Goal: Complete application form: Complete application form

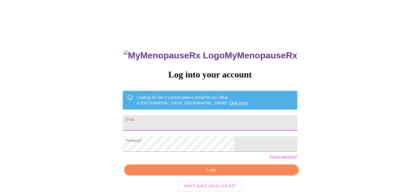
click at [168, 123] on input "Email" at bounding box center [210, 123] width 174 height 16
type input "[EMAIL_ADDRESS][DOMAIN_NAME]"
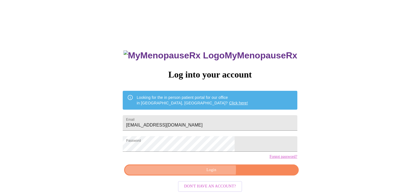
click at [204, 174] on span "Login" at bounding box center [211, 170] width 162 height 7
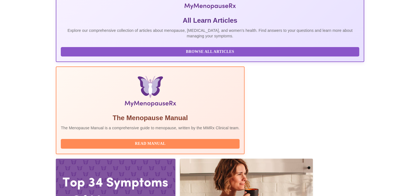
scroll to position [139, 0]
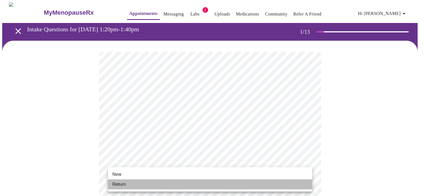
click at [147, 184] on li "Return" at bounding box center [210, 185] width 204 height 10
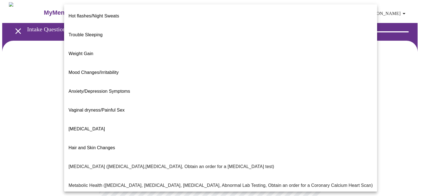
click at [162, 112] on body "MyMenopauseRx Appointments Messaging Labs 2 Uploads Medications Community Refer…" at bounding box center [212, 168] width 420 height 333
click at [75, 51] on span "Weight Gain" at bounding box center [81, 53] width 25 height 5
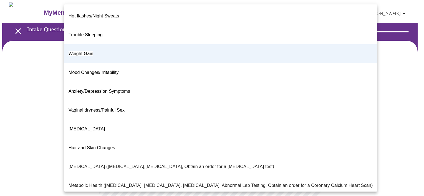
click at [133, 120] on body "MyMenopauseRx Appointments Messaging Labs 2 Uploads Medications Community Refer…" at bounding box center [212, 167] width 420 height 330
click at [100, 146] on span "Hair and Skin Changes" at bounding box center [92, 148] width 47 height 5
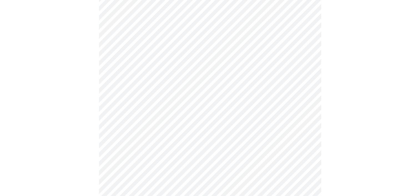
scroll to position [83, 0]
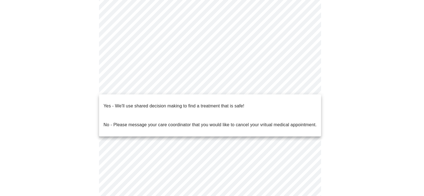
click at [138, 87] on body "MyMenopauseRx Appointments Messaging Labs 2 Uploads Medications Community Refer…" at bounding box center [212, 84] width 420 height 330
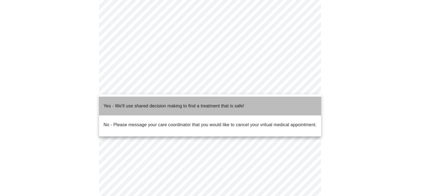
click at [130, 103] on p "Yes - We'll use shared decision making to find a treatment that is safe!" at bounding box center [174, 106] width 141 height 7
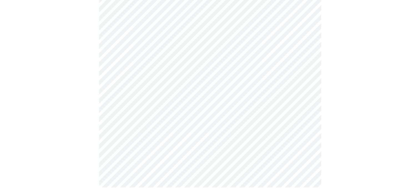
scroll to position [0, 0]
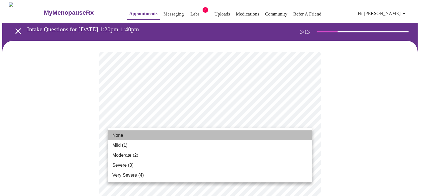
click at [134, 136] on li "None" at bounding box center [210, 136] width 204 height 10
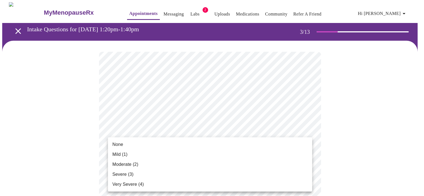
click at [136, 149] on li "None" at bounding box center [210, 145] width 204 height 10
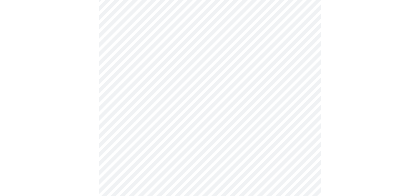
scroll to position [83, 0]
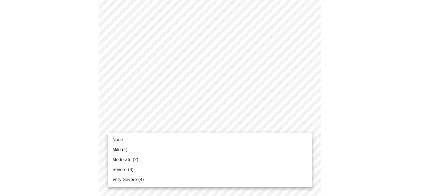
click at [134, 150] on li "Mild (1)" at bounding box center [210, 150] width 204 height 10
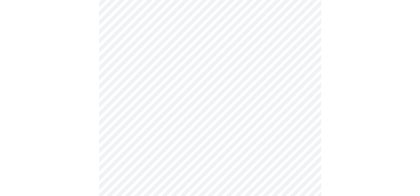
scroll to position [167, 0]
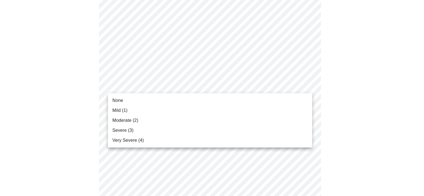
click at [148, 90] on body "MyMenopauseRx Appointments Messaging Labs 2 Uploads Medications Community Refer…" at bounding box center [212, 193] width 420 height 715
click at [116, 98] on span "None" at bounding box center [117, 100] width 11 height 7
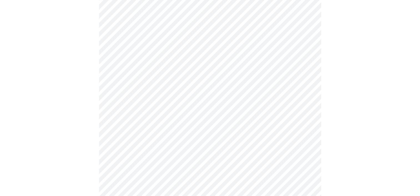
click at [150, 121] on body "MyMenopauseRx Appointments Messaging Labs 2 Uploads Medications Community Refer…" at bounding box center [209, 189] width 415 height 707
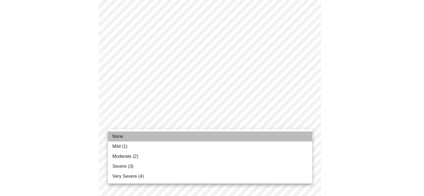
click at [128, 136] on li "None" at bounding box center [210, 137] width 204 height 10
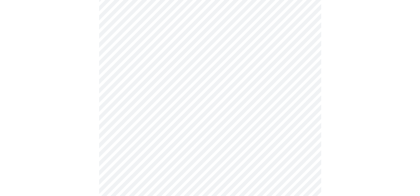
scroll to position [250, 0]
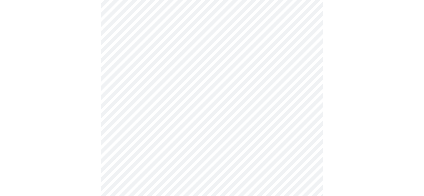
click at [147, 72] on body "MyMenopauseRx Appointments Messaging Labs 2 Uploads Medications Community Refer…" at bounding box center [212, 101] width 420 height 699
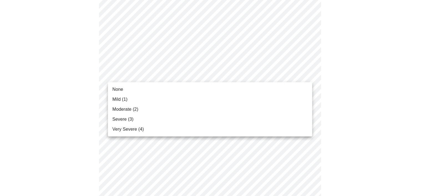
click at [123, 91] on li "None" at bounding box center [210, 90] width 204 height 10
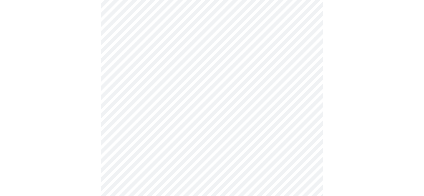
click at [128, 119] on body "MyMenopauseRx Appointments Messaging Labs 2 Uploads Medications Community Refer…" at bounding box center [212, 97] width 420 height 691
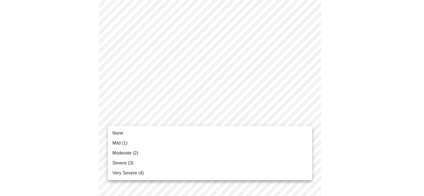
click at [117, 133] on span "None" at bounding box center [117, 133] width 11 height 7
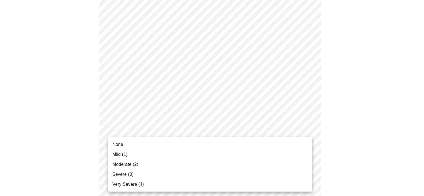
click at [127, 163] on body "MyMenopauseRx Appointments Messaging Labs 2 Uploads Medications Community Refer…" at bounding box center [212, 94] width 420 height 684
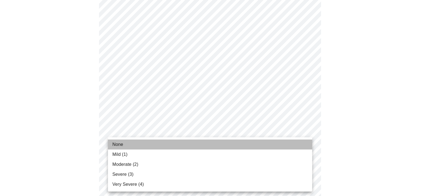
click at [116, 144] on span "None" at bounding box center [117, 145] width 11 height 7
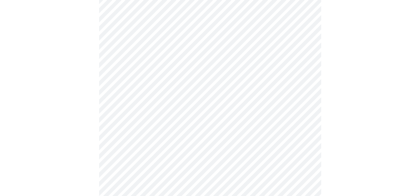
scroll to position [361, 0]
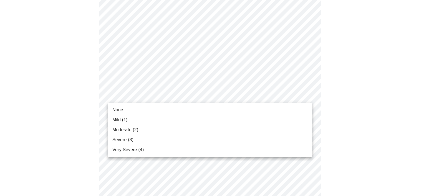
click at [123, 111] on span "None" at bounding box center [117, 110] width 11 height 7
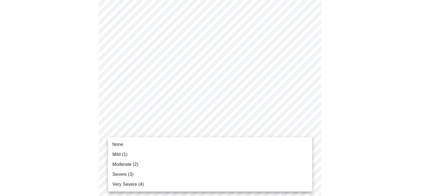
click at [118, 144] on span "None" at bounding box center [117, 145] width 11 height 7
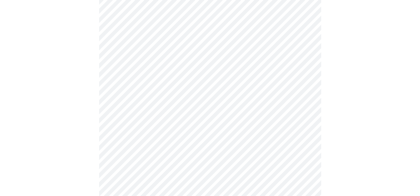
scroll to position [444, 0]
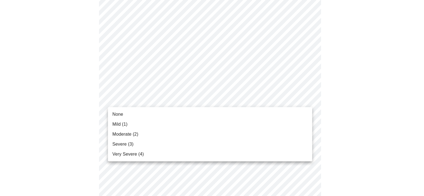
click at [115, 116] on span "None" at bounding box center [117, 114] width 11 height 7
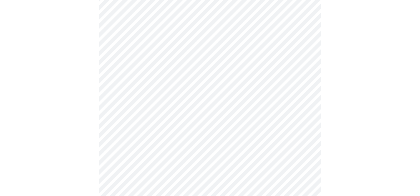
scroll to position [194, 0]
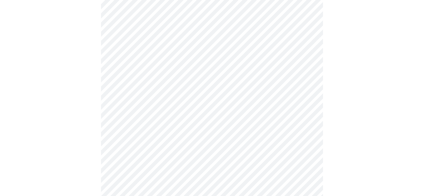
click at [144, 144] on body "MyMenopauseRx Appointments Messaging Labs 2 Uploads Medications Community Refer…" at bounding box center [212, 81] width 420 height 547
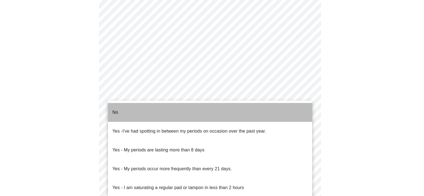
click at [123, 109] on li "No" at bounding box center [210, 112] width 204 height 19
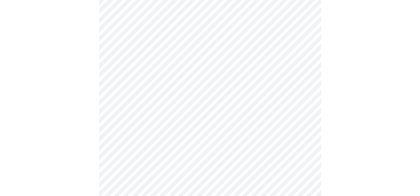
scroll to position [250, 0]
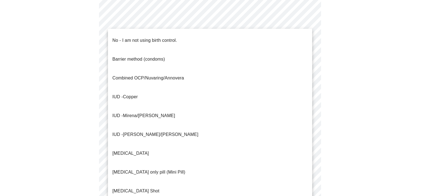
click at [133, 129] on body "MyMenopauseRx Appointments Messaging Labs 2 Uploads Medications Community Refer…" at bounding box center [212, 24] width 420 height 544
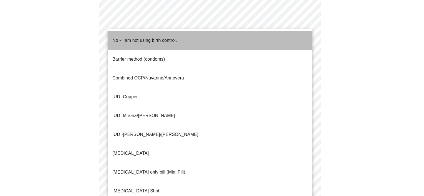
click at [117, 37] on p "No - I am not using birth control." at bounding box center [144, 40] width 65 height 7
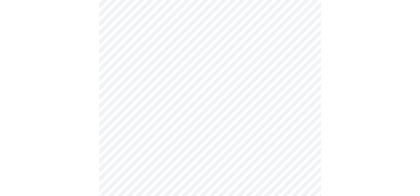
scroll to position [333, 0]
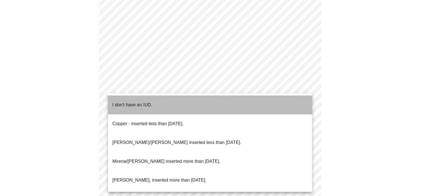
click at [137, 102] on p "I don't have an IUD." at bounding box center [132, 105] width 40 height 7
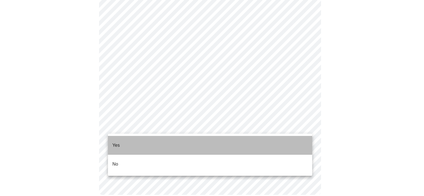
click at [123, 140] on li "Yes" at bounding box center [210, 145] width 204 height 19
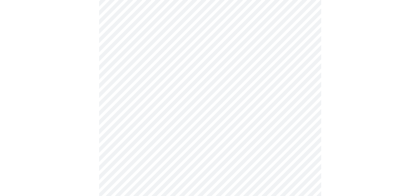
scroll to position [1499, 0]
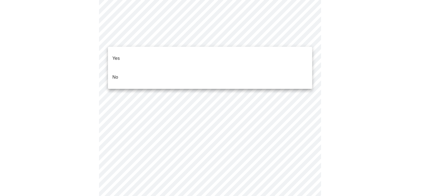
click at [162, 68] on li "No" at bounding box center [210, 77] width 204 height 19
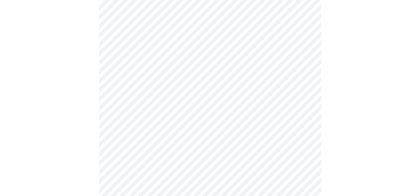
scroll to position [519, 0]
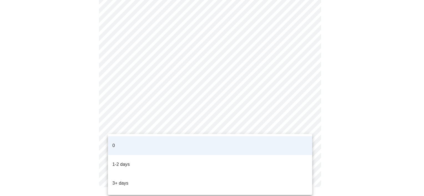
click at [171, 155] on li "1-2 days" at bounding box center [210, 164] width 204 height 19
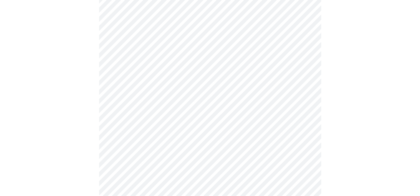
scroll to position [194, 0]
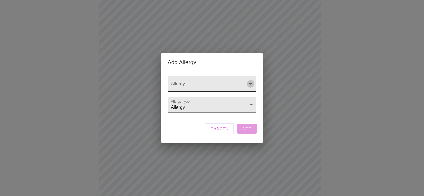
click at [251, 81] on icon "Open" at bounding box center [250, 84] width 7 height 7
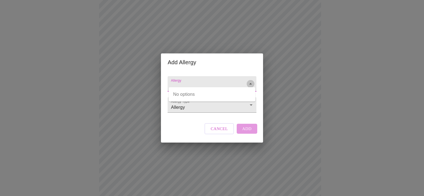
click at [251, 81] on icon "Close" at bounding box center [250, 84] width 7 height 7
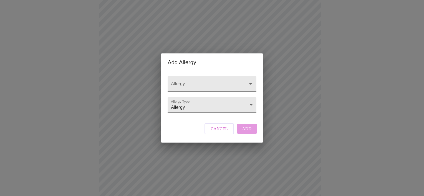
click at [303, 116] on div "Add Allergy Allergy Allergy Type Allergy Allergy Cancel Add" at bounding box center [212, 98] width 424 height 196
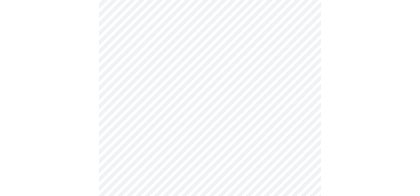
scroll to position [305, 0]
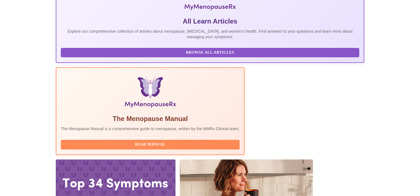
scroll to position [111, 0]
